Goal: Task Accomplishment & Management: Manage account settings

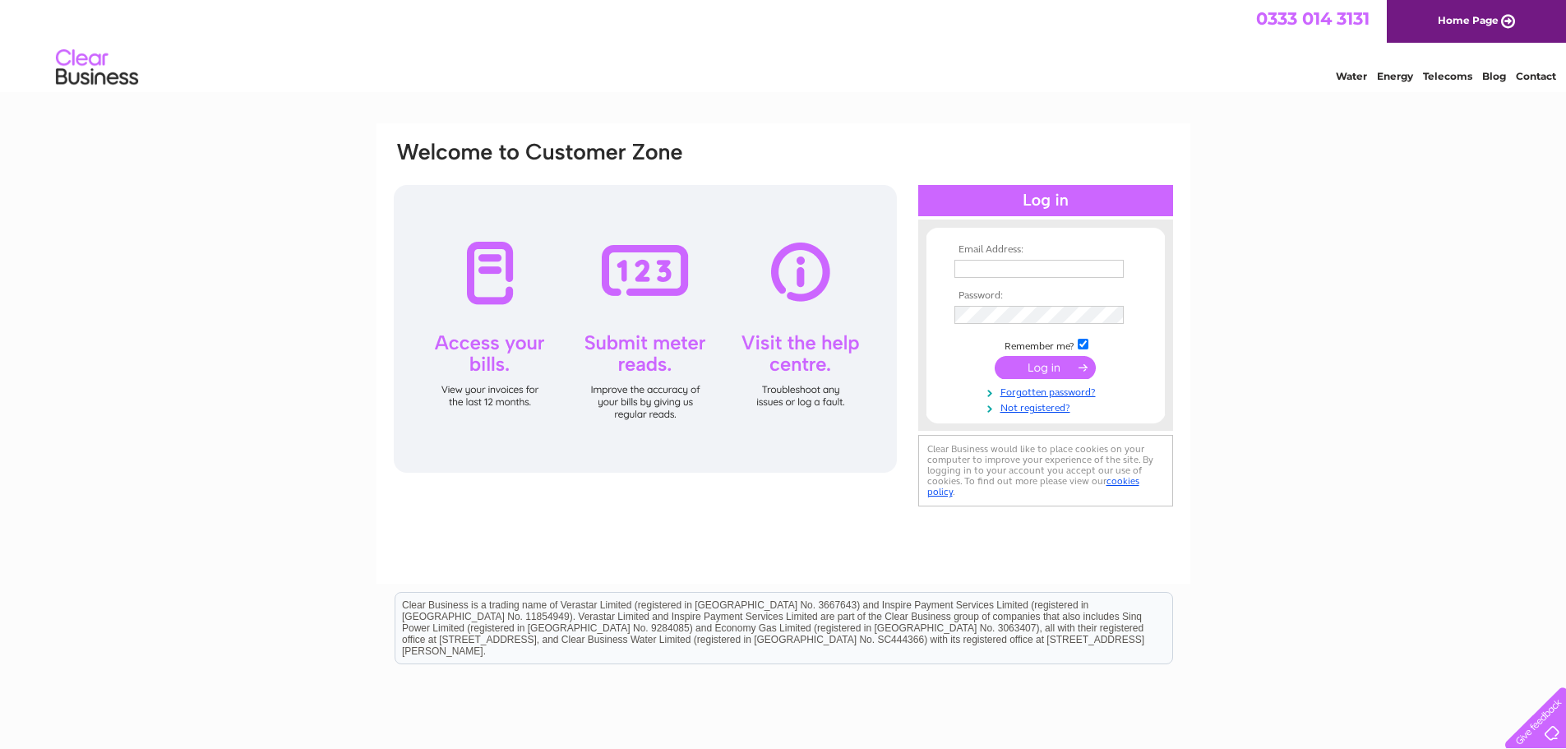
type input "kurt@plantiecrub.co.uk"
click at [1019, 372] on input "submit" at bounding box center [1045, 367] width 101 height 23
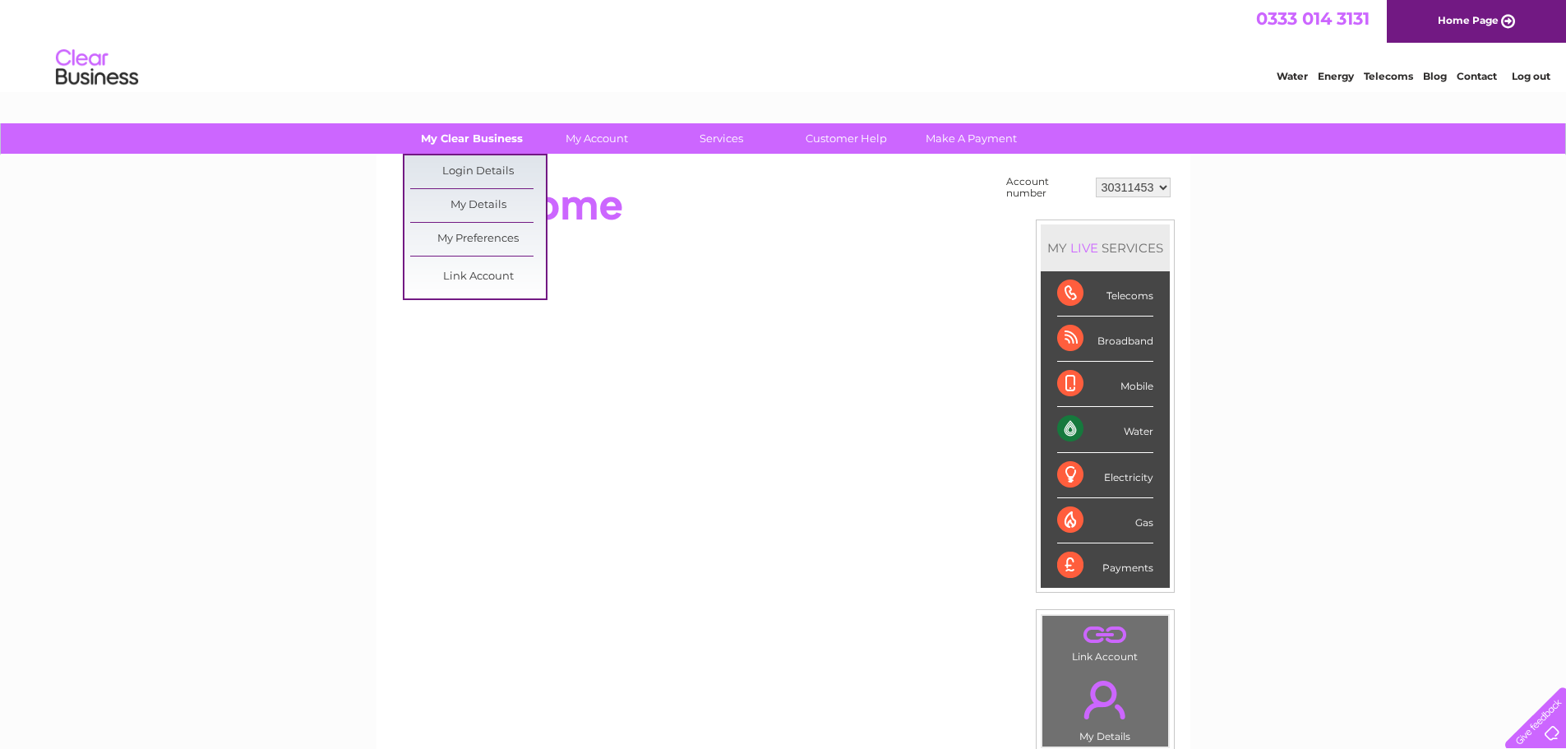
click at [460, 140] on link "My Clear Business" at bounding box center [472, 138] width 136 height 30
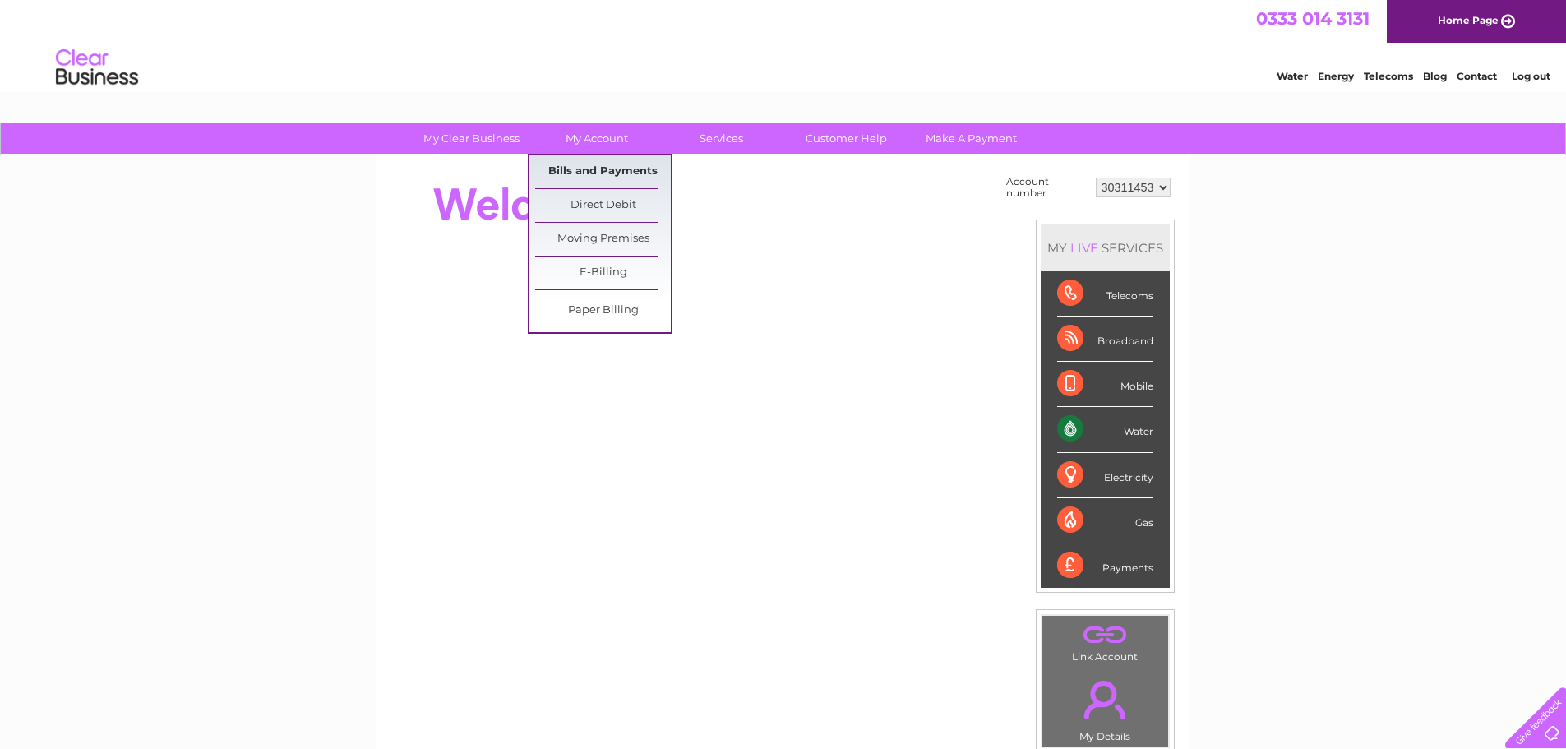
click at [586, 171] on link "Bills and Payments" at bounding box center [603, 171] width 136 height 33
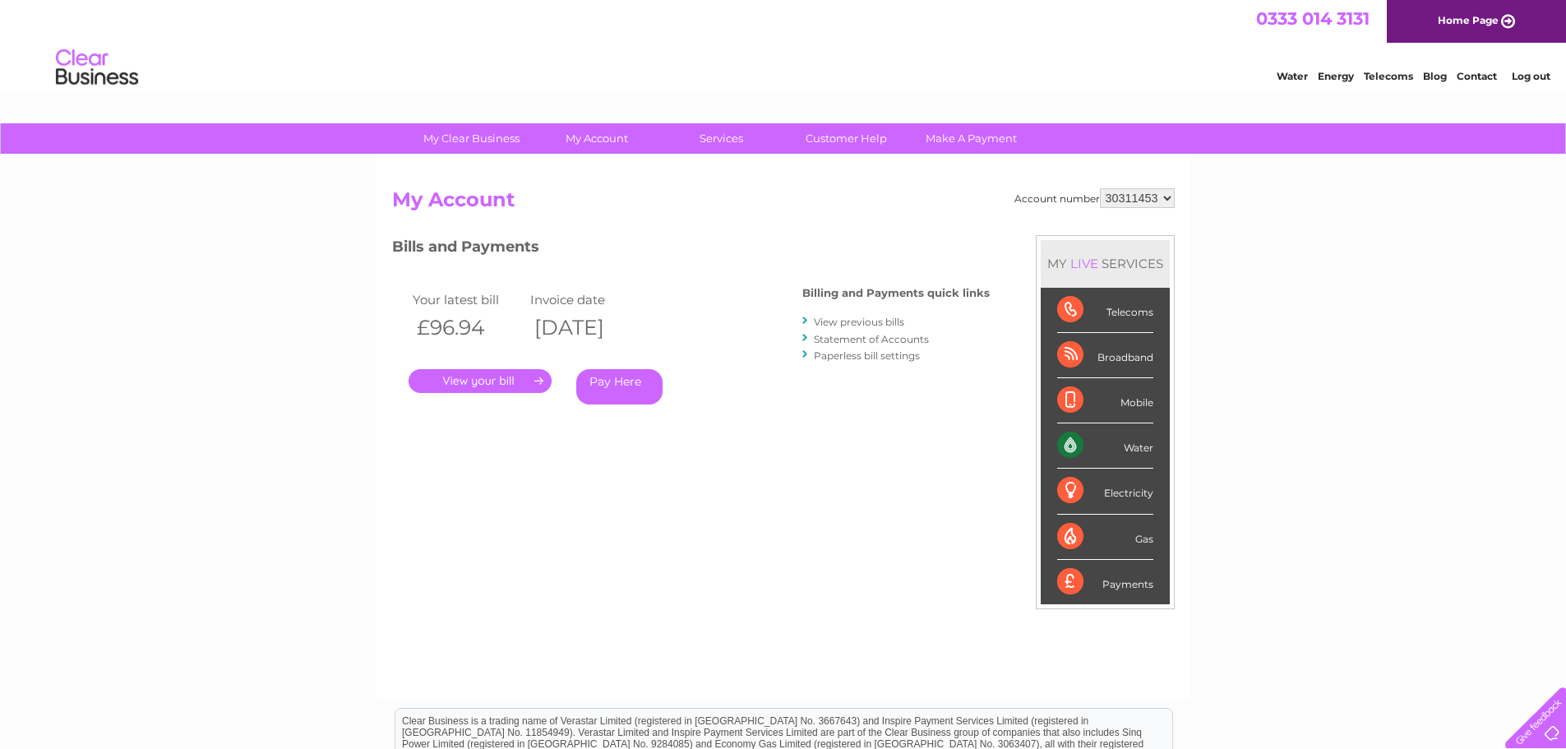
click at [595, 276] on div "Your latest bill Invoice date £96.94 09/10/2025 . Pay Here" at bounding box center [573, 350] width 362 height 156
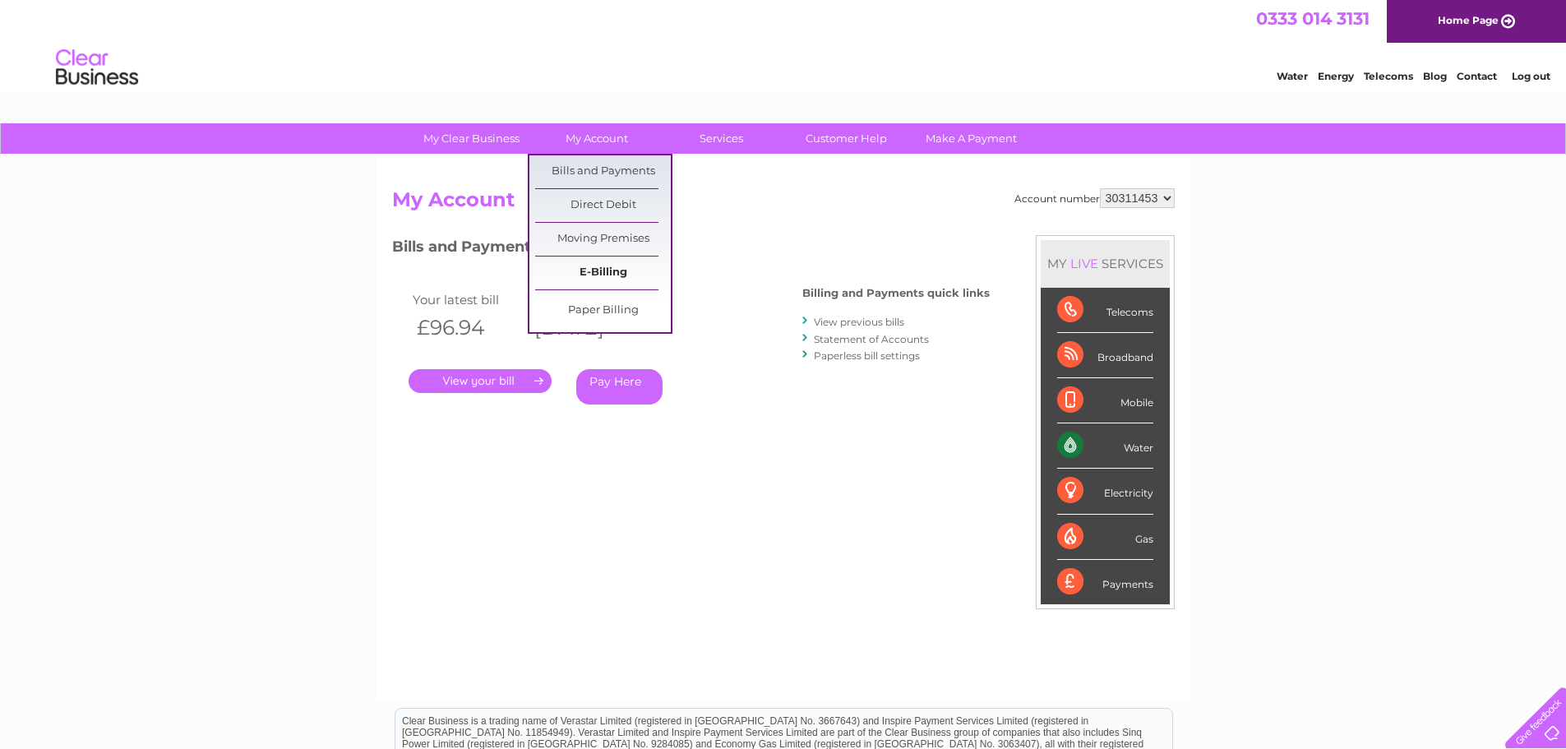
click at [609, 266] on link "E-Billing" at bounding box center [603, 273] width 136 height 33
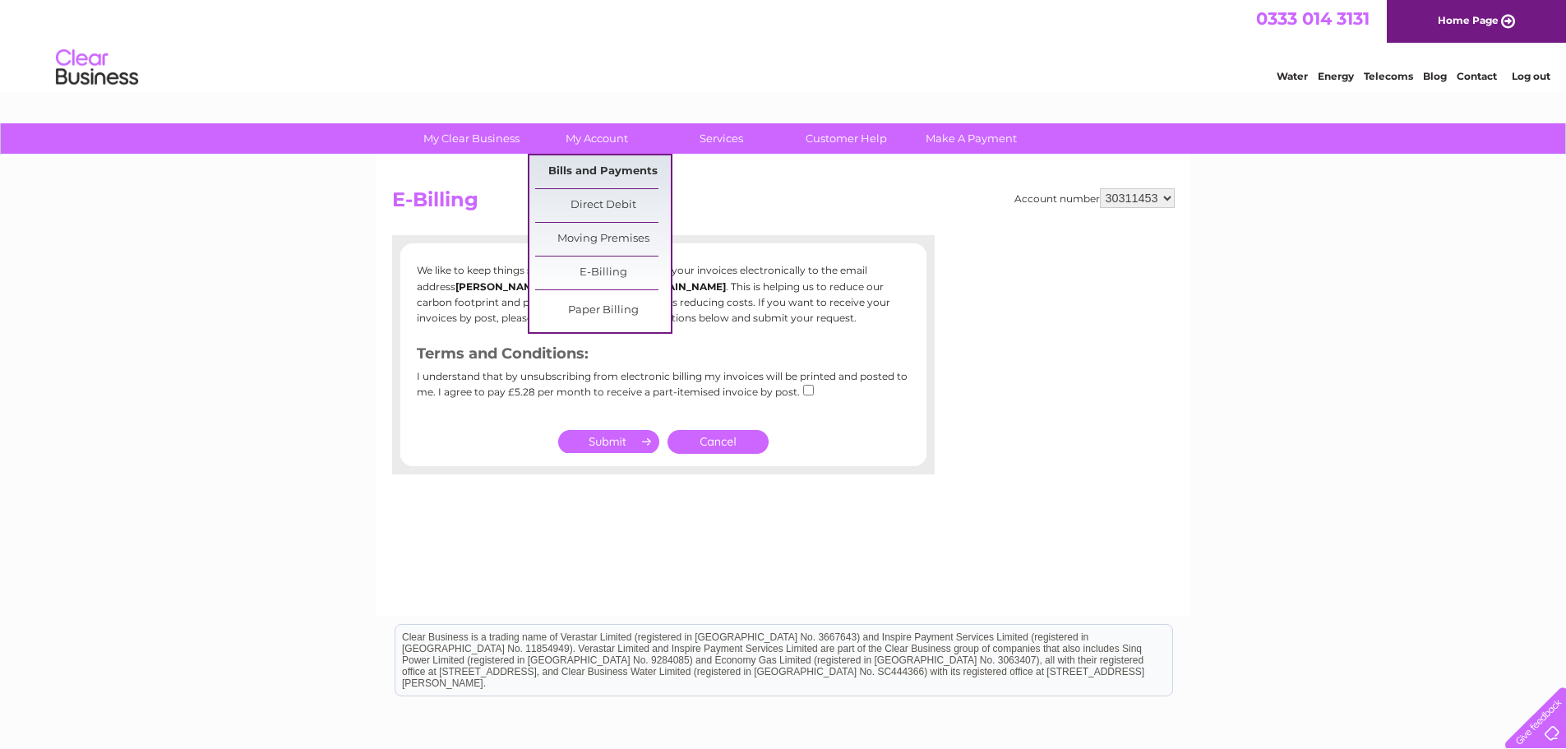
click at [584, 172] on link "Bills and Payments" at bounding box center [603, 171] width 136 height 33
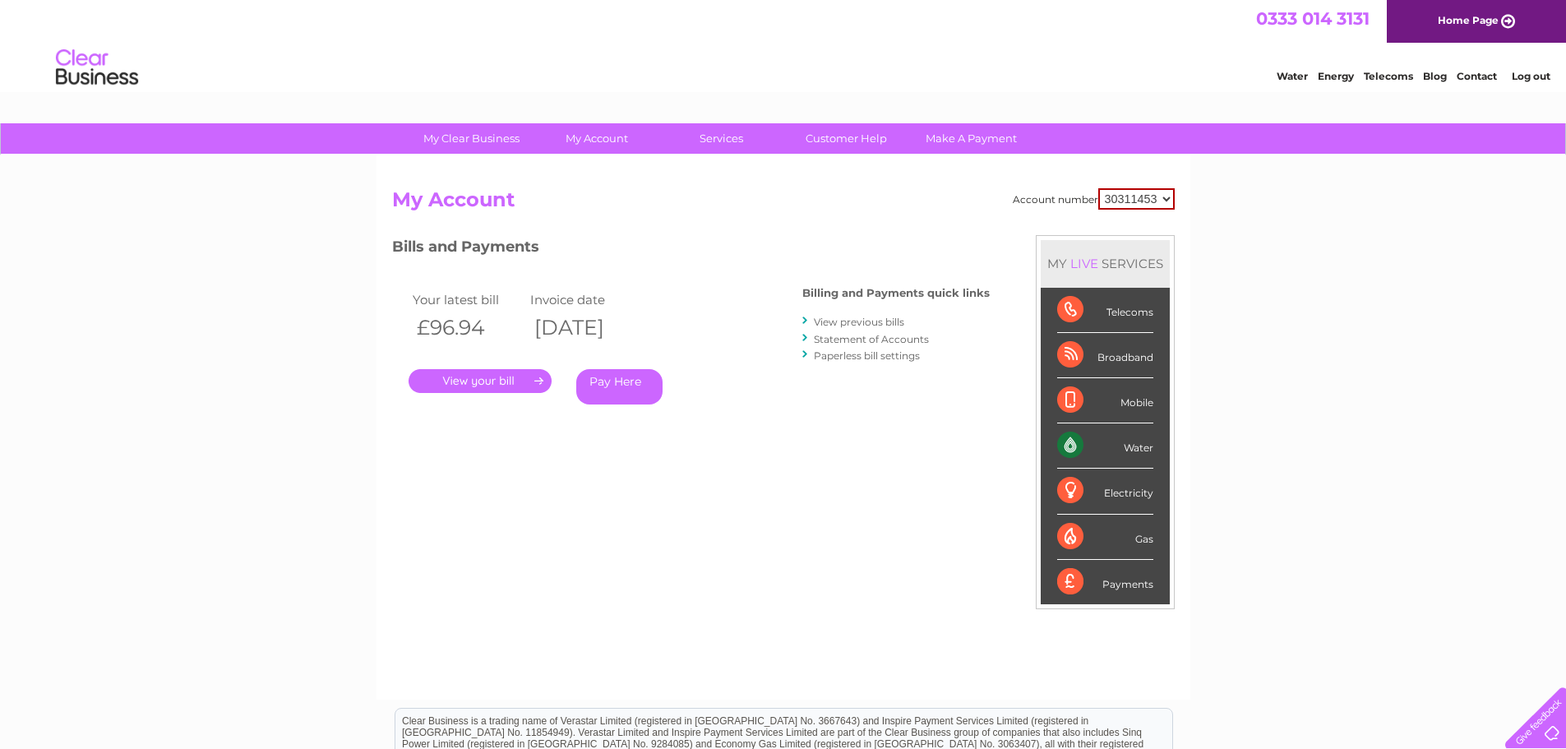
click at [511, 386] on link "." at bounding box center [480, 381] width 143 height 24
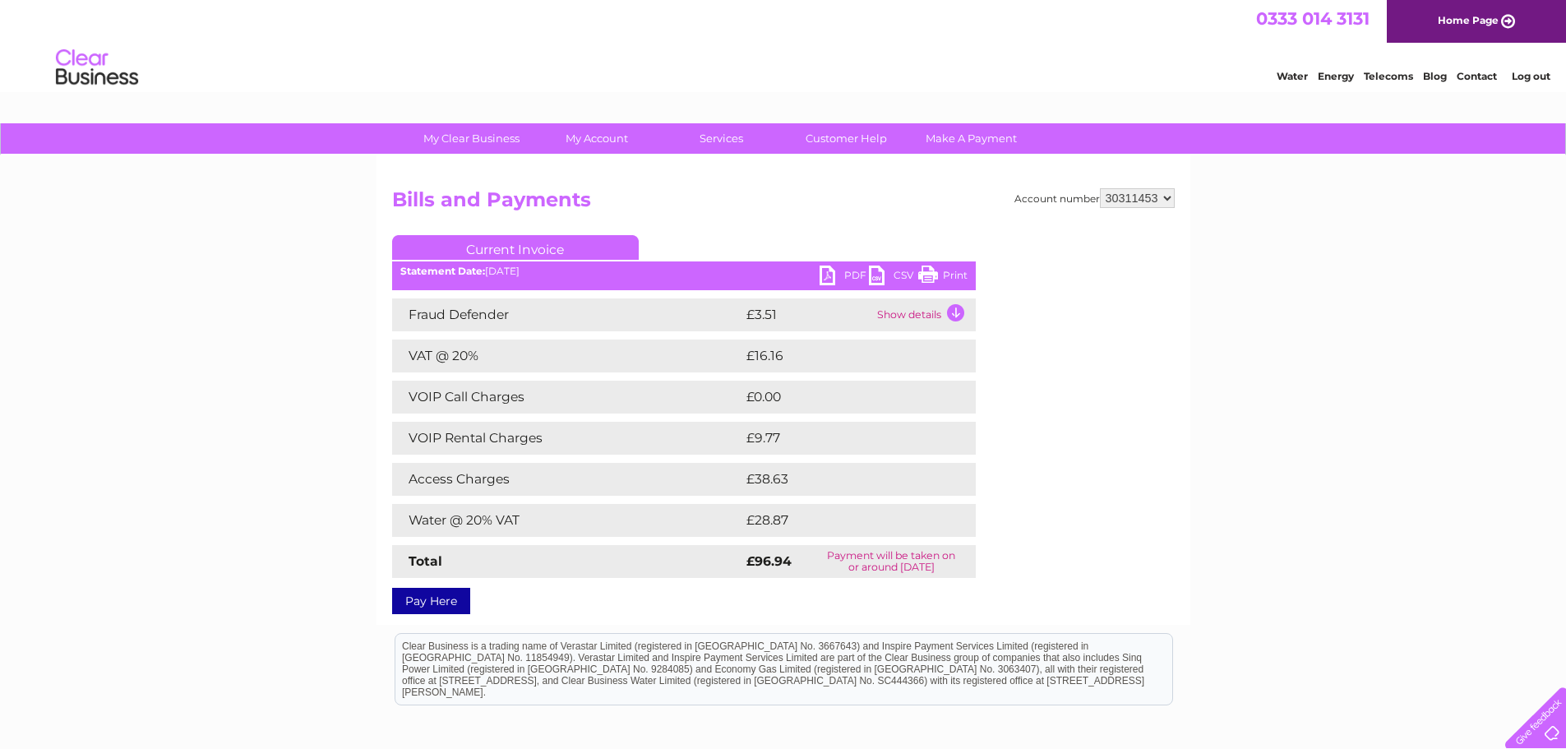
click at [824, 274] on link "PDF" at bounding box center [844, 278] width 49 height 24
